Goal: Check status: Check status

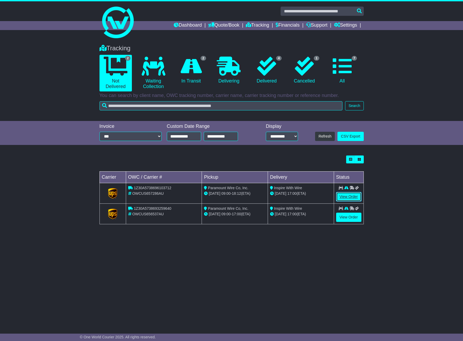
click at [344, 196] on link "View Order" at bounding box center [348, 196] width 25 height 9
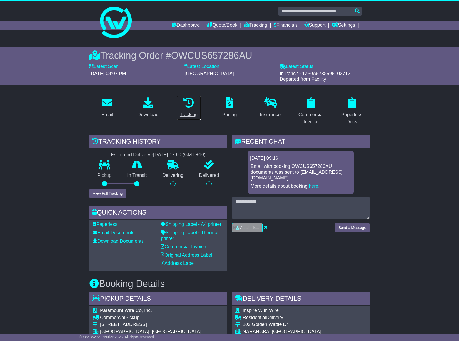
click at [190, 115] on div "Tracking" at bounding box center [189, 114] width 18 height 7
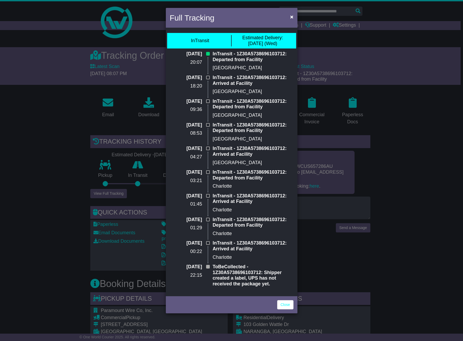
click at [285, 299] on div "Close" at bounding box center [232, 304] width 132 height 18
click at [39, 35] on div "Full Tracking × InTransit Estimated Delivery: 15 Oct (Wed) 11 Oct 2025 20:07 In…" at bounding box center [231, 170] width 463 height 341
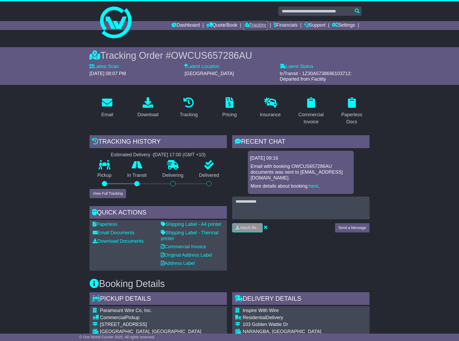
click at [256, 23] on link "Tracking" at bounding box center [255, 25] width 23 height 9
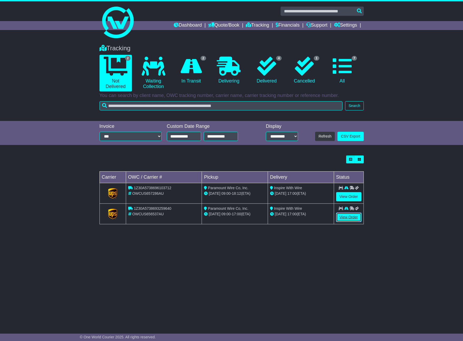
click at [357, 216] on link "View Order" at bounding box center [348, 217] width 25 height 9
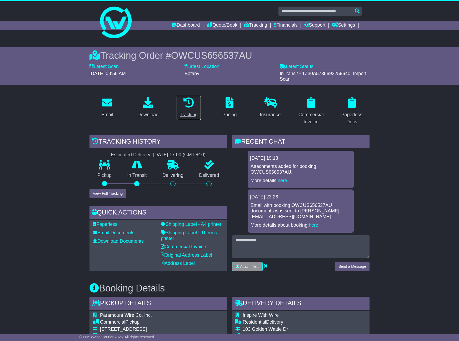
click at [190, 118] on link "Tracking" at bounding box center [188, 107] width 25 height 25
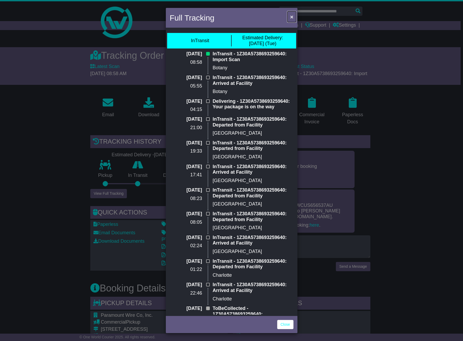
click at [293, 16] on span "×" at bounding box center [291, 17] width 3 height 6
